Goal: Information Seeking & Learning: Check status

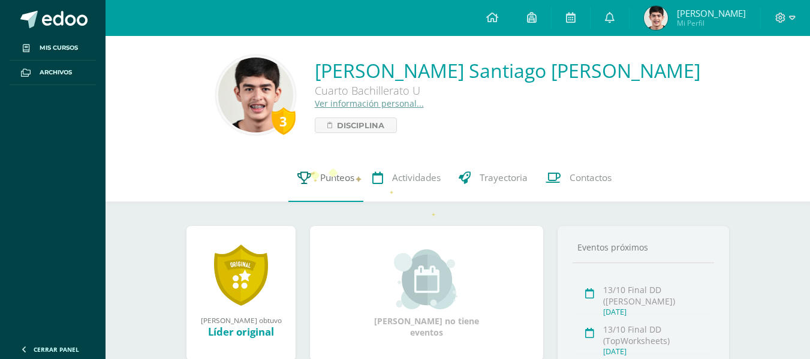
click at [314, 176] on link "Punteos" at bounding box center [325, 178] width 75 height 48
click at [615, 20] on icon at bounding box center [610, 17] width 10 height 11
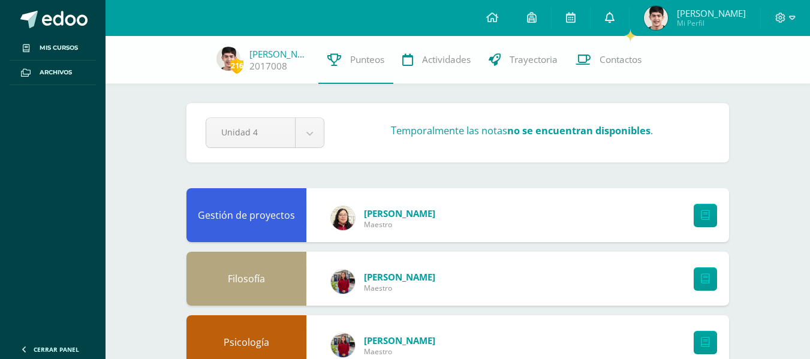
click at [623, 27] on link at bounding box center [610, 18] width 38 height 36
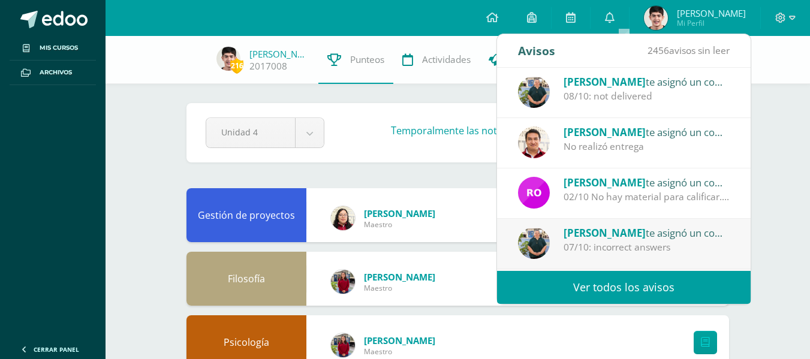
scroll to position [200, 0]
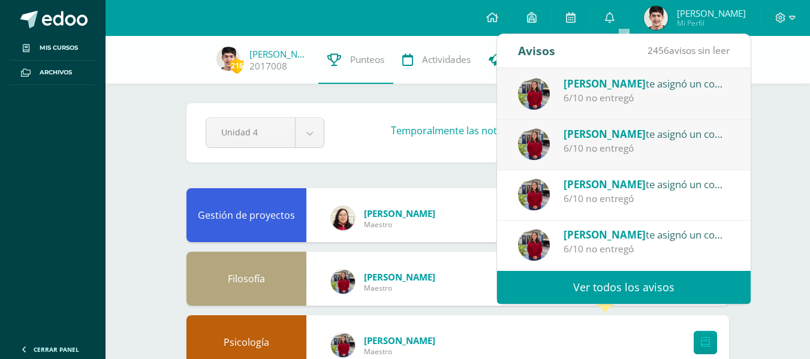
click at [593, 291] on link "Ver todos los avisos" at bounding box center [624, 287] width 254 height 33
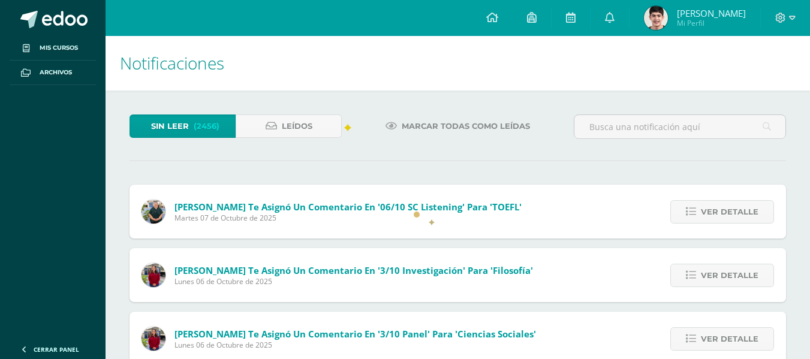
scroll to position [38, 0]
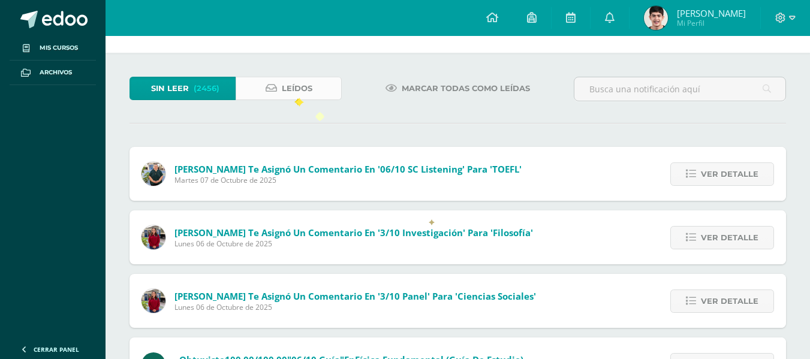
click at [294, 96] on span "Leídos" at bounding box center [297, 88] width 31 height 22
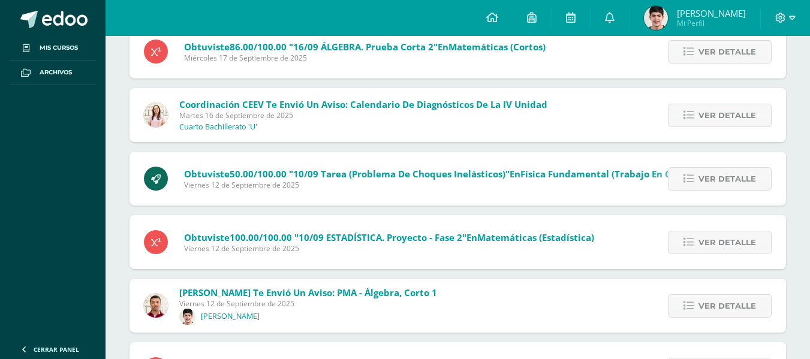
scroll to position [2763, 0]
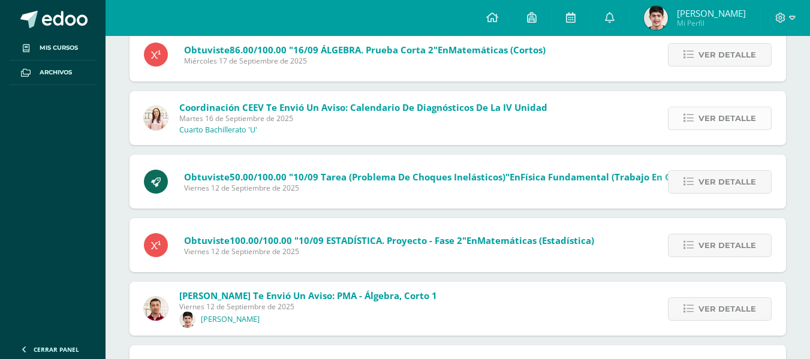
click at [717, 118] on span "Ver detalle" at bounding box center [728, 118] width 58 height 22
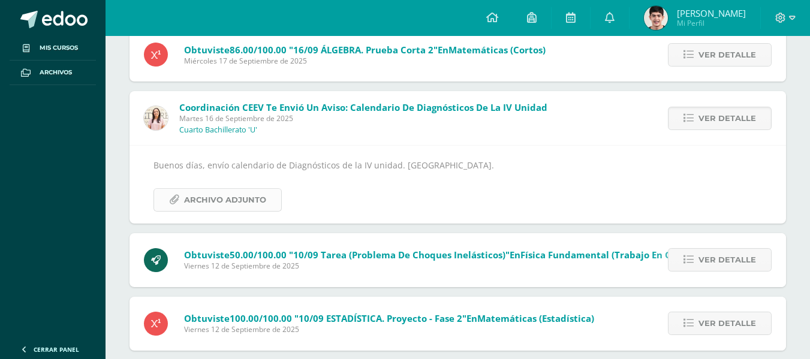
click at [185, 197] on span "Archivo Adjunto" at bounding box center [225, 200] width 82 height 22
